Goal: Find specific page/section: Locate a particular part of the current website

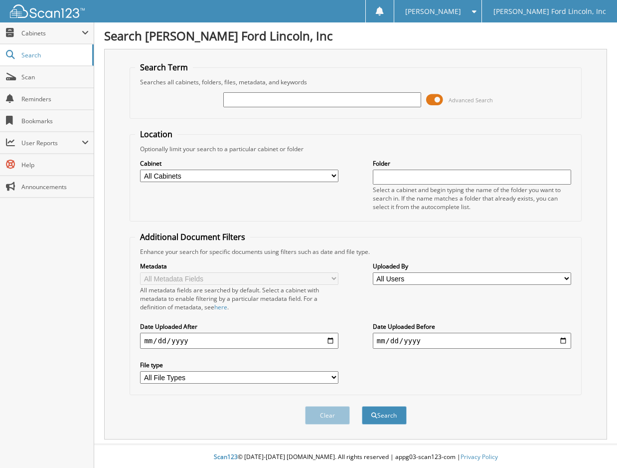
click at [234, 102] on input "text" at bounding box center [322, 99] width 198 height 15
type input "36214"
click at [380, 404] on div "Clear Search" at bounding box center [356, 415] width 452 height 40
click at [392, 418] on button "Search" at bounding box center [384, 415] width 45 height 18
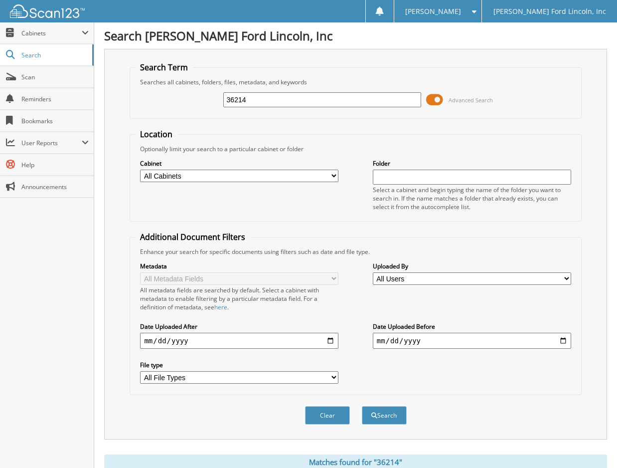
click at [329, 179] on select "All Cabinets PARTS SERVICE RO NEEDS FILING" at bounding box center [239, 175] width 198 height 12
select select "51812"
click at [140, 169] on select "All Cabinets PARTS SERVICE RO NEEDS FILING" at bounding box center [239, 175] width 198 height 12
click at [383, 415] on button "Search" at bounding box center [384, 415] width 45 height 18
click at [439, 99] on span at bounding box center [434, 99] width 17 height 15
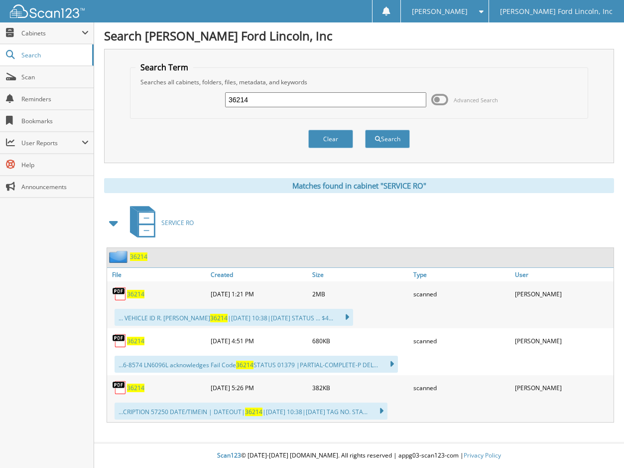
click at [126, 295] on img at bounding box center [119, 293] width 15 height 15
click at [121, 292] on img at bounding box center [119, 293] width 15 height 15
click at [124, 293] on img at bounding box center [119, 293] width 15 height 15
click at [134, 293] on span "36214" at bounding box center [135, 294] width 17 height 8
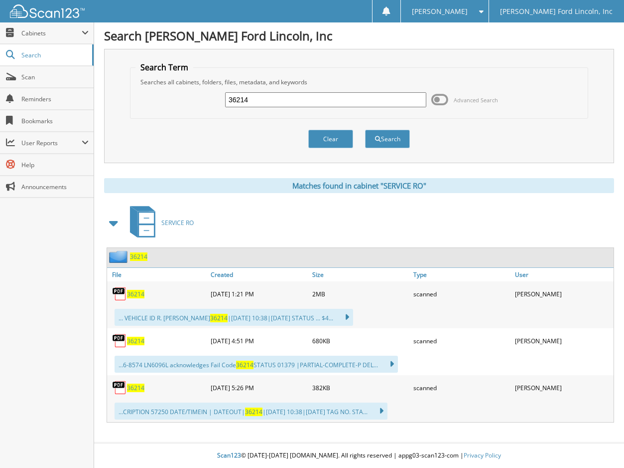
click at [118, 288] on img at bounding box center [119, 293] width 15 height 15
click at [136, 254] on span "36214" at bounding box center [138, 256] width 17 height 8
